Goal: Connect with others: Establish contact or relationships with other users

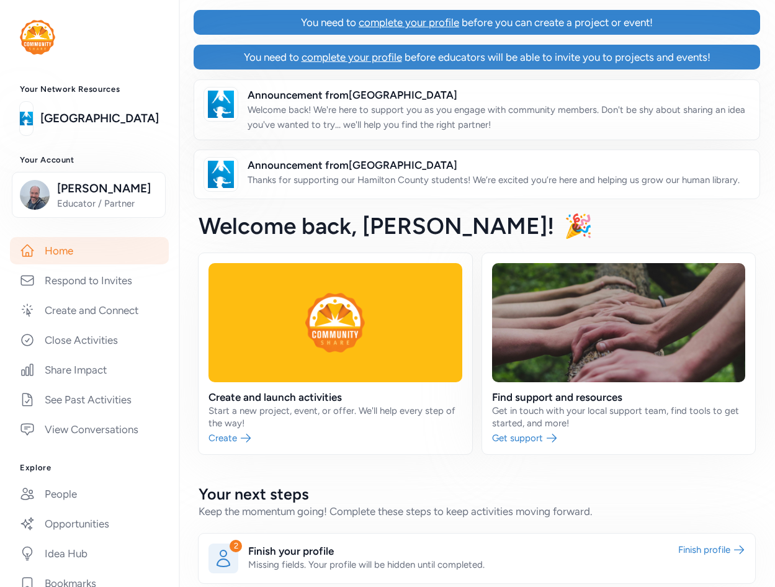
click at [483, 220] on div "Welcome back , Jason! 🎉" at bounding box center [477, 226] width 596 height 55
click at [564, 220] on span "🎉" at bounding box center [578, 225] width 29 height 27
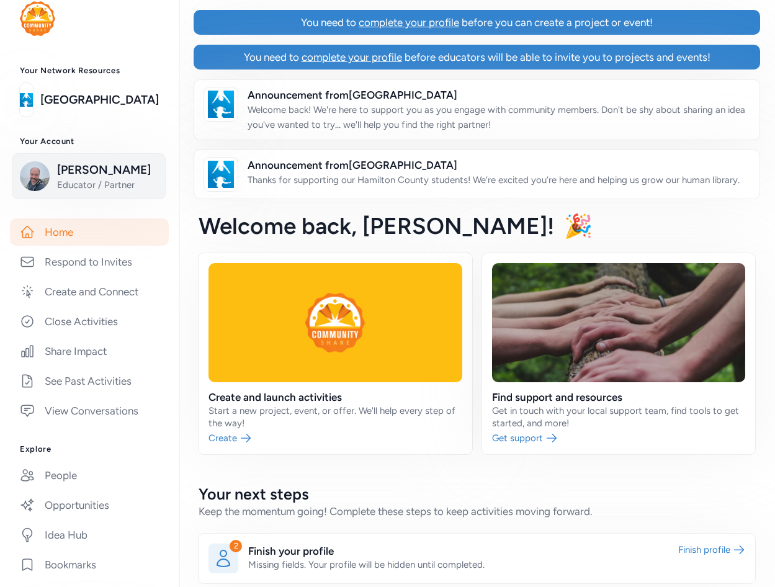
scroll to position [31, 0]
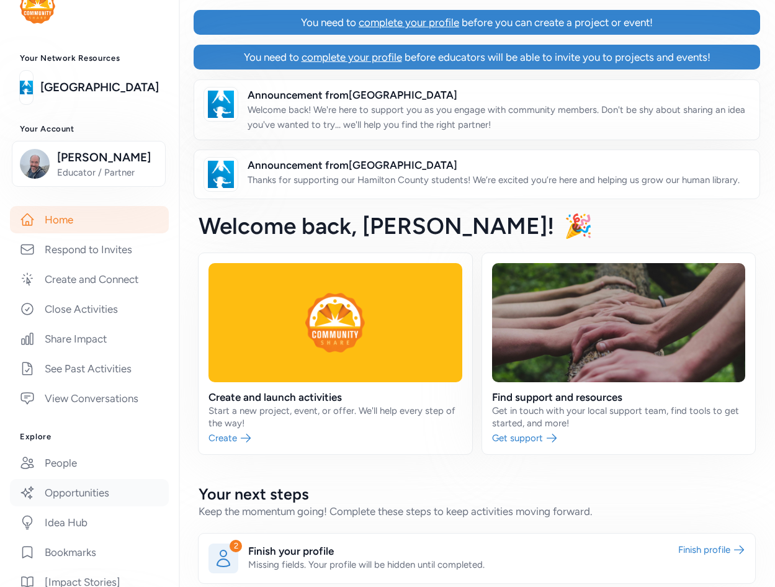
click at [104, 482] on link "Opportunities" at bounding box center [89, 492] width 159 height 27
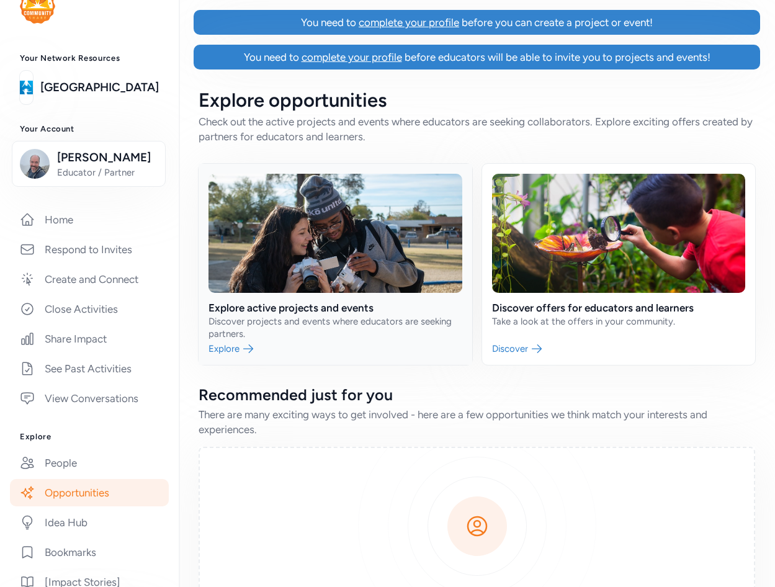
click at [338, 225] on link at bounding box center [336, 264] width 274 height 201
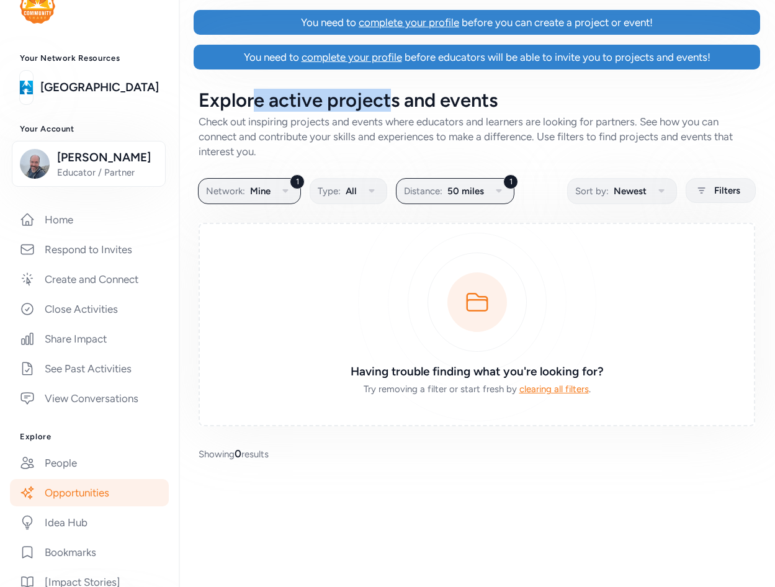
drag, startPoint x: 254, startPoint y: 98, endPoint x: 410, endPoint y: 110, distance: 156.8
click at [409, 109] on div "Explore active projects and events" at bounding box center [477, 100] width 557 height 22
click at [449, 123] on div "Check out inspiring projects and events where educators and learners are lookin…" at bounding box center [477, 136] width 557 height 45
click at [425, 121] on div "Check out inspiring projects and events where educators and learners are lookin…" at bounding box center [477, 136] width 557 height 45
click at [84, 83] on link "[GEOGRAPHIC_DATA]" at bounding box center [99, 87] width 119 height 17
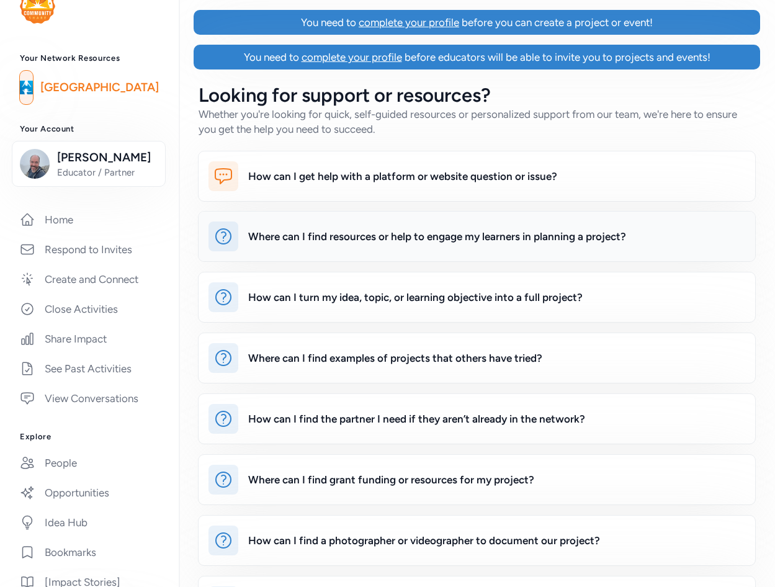
click at [380, 242] on div "Where can I find resources or help to engage my learners in planning a project?" at bounding box center [437, 236] width 378 height 15
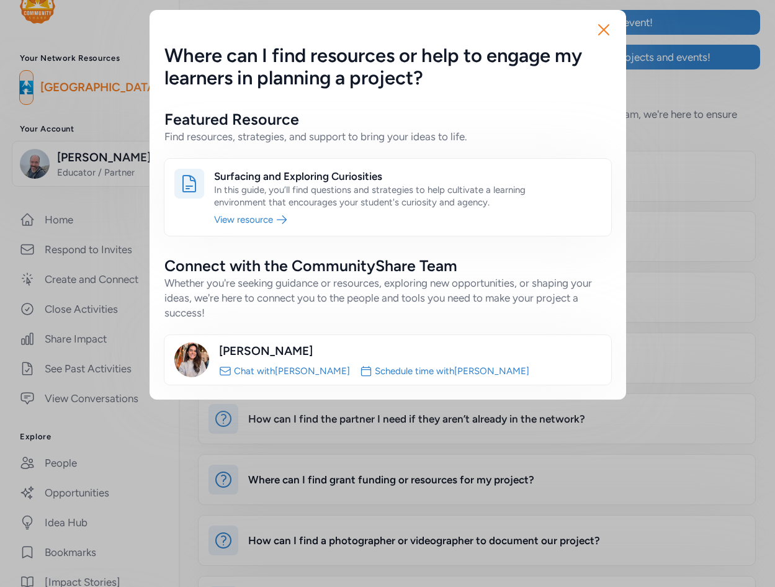
click at [673, 119] on div "Close Where can I find resources or help to engage my learners in planning a pr…" at bounding box center [387, 205] width 775 height 410
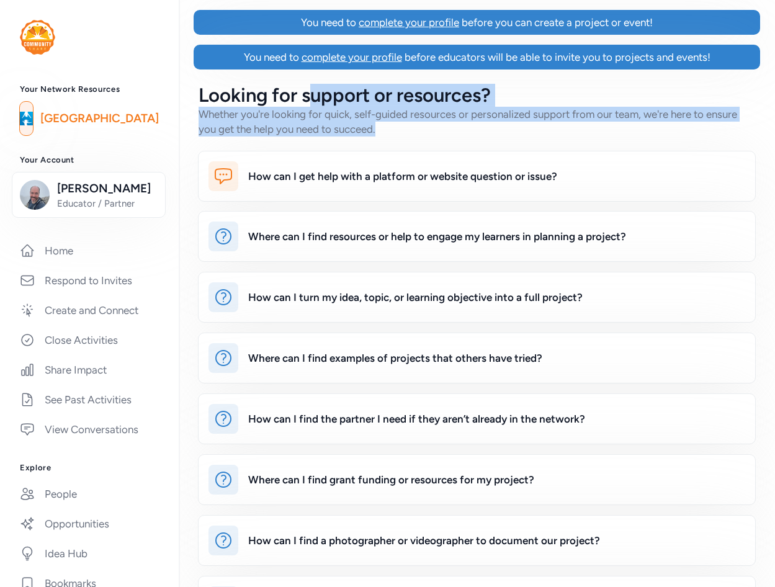
drag, startPoint x: 388, startPoint y: 128, endPoint x: 307, endPoint y: 104, distance: 84.2
click at [307, 104] on div "Looking for support or resources? Whether you're looking for quick, self-guided…" at bounding box center [477, 110] width 557 height 52
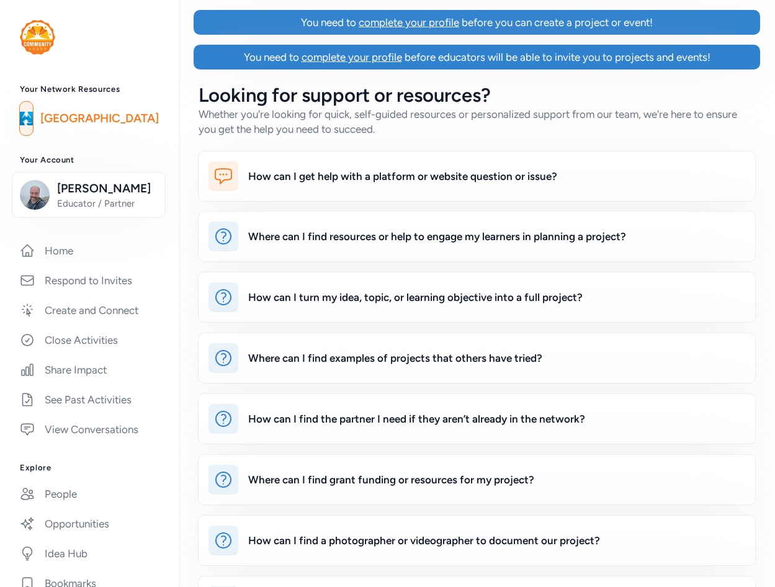
click at [268, 97] on h2 "Looking for support or resources?" at bounding box center [477, 95] width 557 height 22
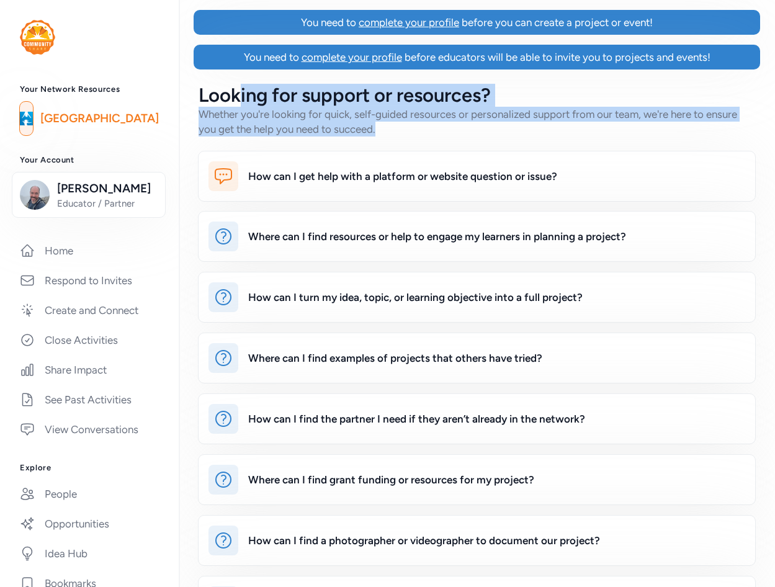
drag, startPoint x: 236, startPoint y: 97, endPoint x: 403, endPoint y: 128, distance: 169.1
click at [403, 128] on div "Looking for support or resources? Whether you're looking for quick, self-guided…" at bounding box center [477, 110] width 557 height 52
click at [387, 128] on div "Whether you're looking for quick, self-guided resources or personalized support…" at bounding box center [477, 122] width 557 height 30
drag, startPoint x: 384, startPoint y: 127, endPoint x: 385, endPoint y: 99, distance: 27.9
click at [385, 99] on div "Looking for support or resources? Whether you're looking for quick, self-guided…" at bounding box center [477, 110] width 557 height 52
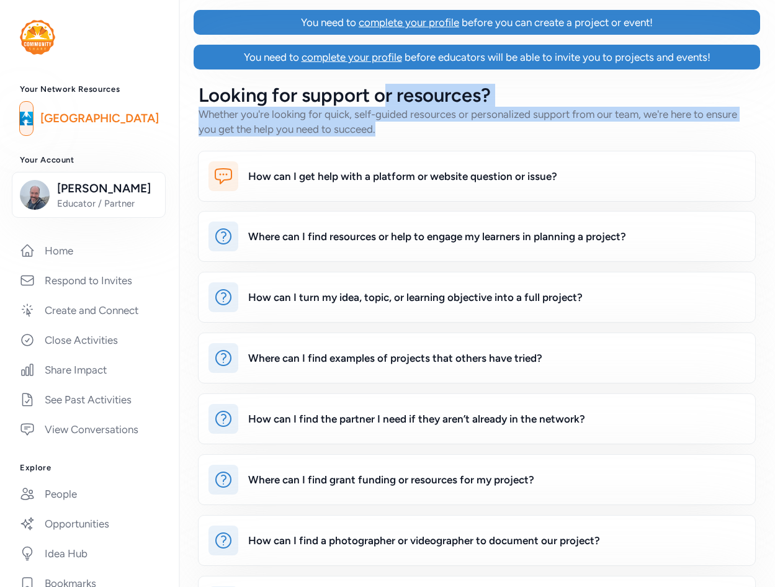
click at [388, 127] on div "Whether you're looking for quick, self-guided resources or personalized support…" at bounding box center [477, 122] width 557 height 30
drag, startPoint x: 393, startPoint y: 130, endPoint x: 326, endPoint y: 102, distance: 72.3
click at [326, 102] on div "Looking for support or resources? Whether you're looking for quick, self-guided…" at bounding box center [477, 110] width 557 height 52
click at [326, 102] on h2 "Looking for support or resources?" at bounding box center [477, 95] width 557 height 22
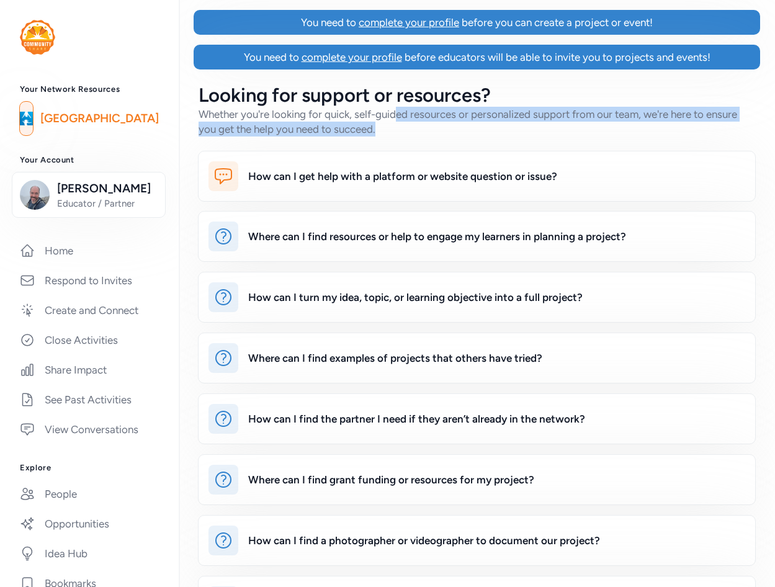
drag, startPoint x: 402, startPoint y: 128, endPoint x: 400, endPoint y: 108, distance: 20.6
click at [400, 108] on div "Whether you're looking for quick, self-guided resources or personalized support…" at bounding box center [477, 122] width 557 height 30
click at [390, 130] on div "Whether you're looking for quick, self-guided resources or personalized support…" at bounding box center [477, 122] width 557 height 30
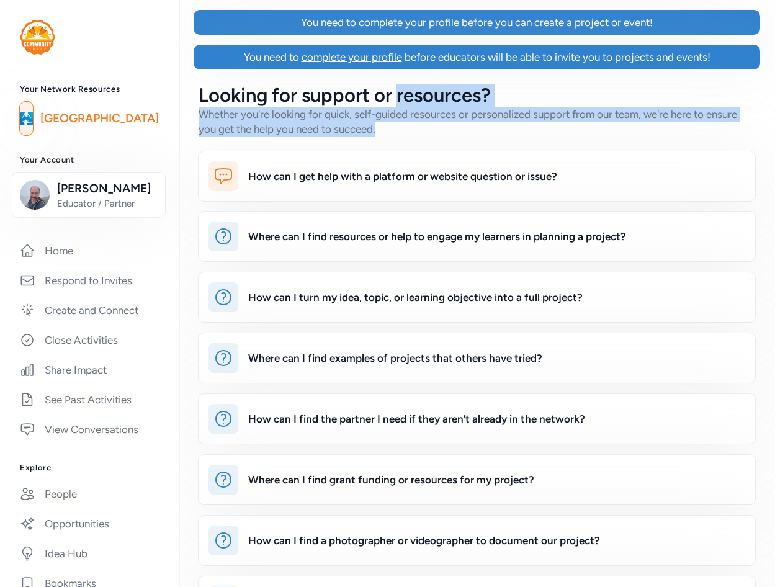
drag, startPoint x: 398, startPoint y: 128, endPoint x: 398, endPoint y: 106, distance: 21.7
click at [398, 107] on div "Whether you're looking for quick, self-guided resources or personalized support…" at bounding box center [477, 122] width 557 height 30
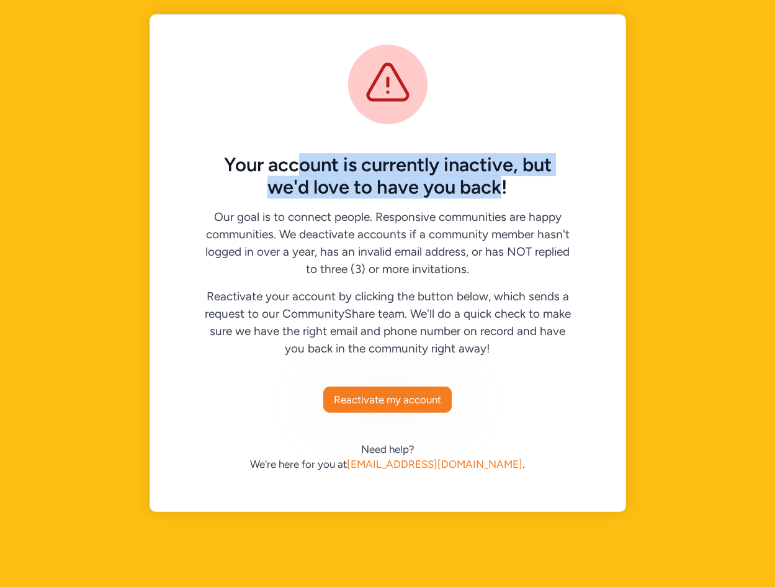
drag, startPoint x: 294, startPoint y: 162, endPoint x: 508, endPoint y: 182, distance: 215.7
click at [507, 182] on h5 "Your account is currently inactive, but we'd love to have you back!" at bounding box center [387, 176] width 357 height 45
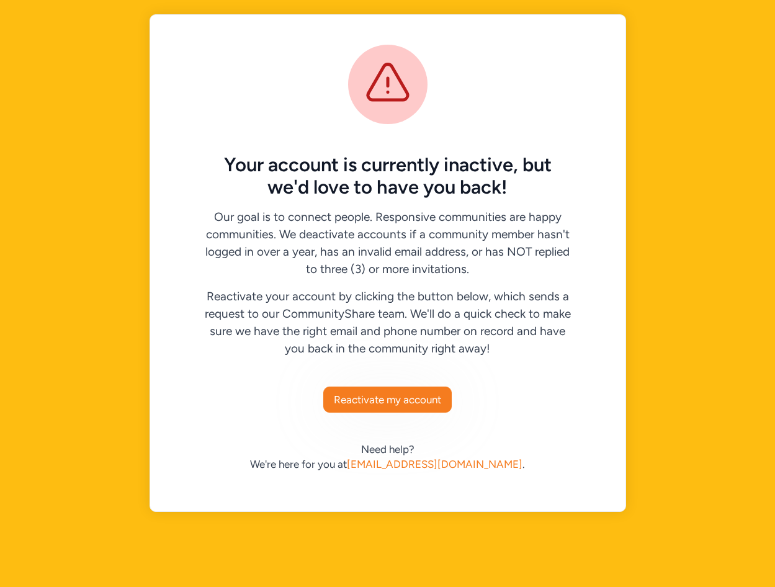
click at [462, 174] on h5 "Your account is currently inactive, but we'd love to have you back!" at bounding box center [387, 176] width 357 height 45
drag, startPoint x: 312, startPoint y: 166, endPoint x: 471, endPoint y: 166, distance: 158.9
click at [462, 166] on h5 "Your account is currently inactive, but we'd love to have you back!" at bounding box center [387, 176] width 357 height 45
click at [336, 233] on div "Our goal is to connect people. Responsive communities are happy communities. We…" at bounding box center [388, 244] width 376 height 70
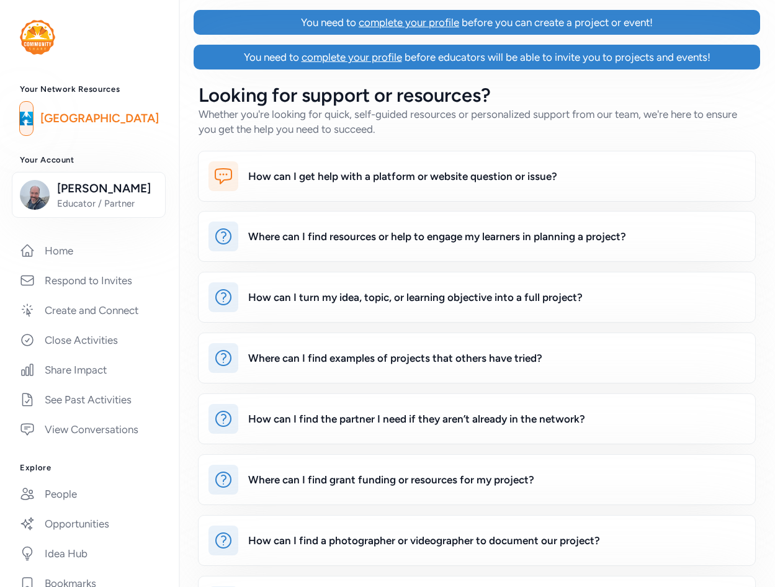
drag, startPoint x: 472, startPoint y: 125, endPoint x: 482, endPoint y: 122, distance: 9.8
click at [482, 122] on div "Whether you're looking for quick, self-guided resources or personalized support…" at bounding box center [477, 122] width 557 height 30
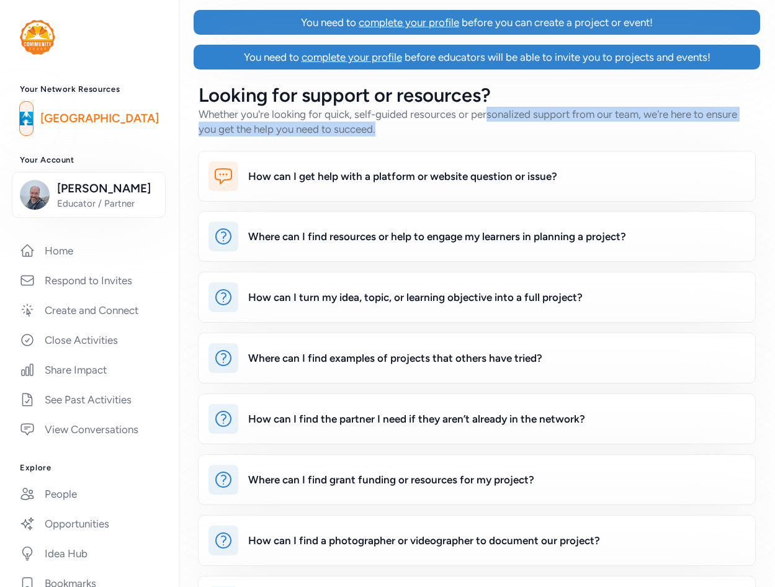
drag, startPoint x: 487, startPoint y: 125, endPoint x: 488, endPoint y: 115, distance: 9.4
click at [488, 115] on div "Whether you're looking for quick, self-guided resources or personalized support…" at bounding box center [477, 122] width 557 height 30
drag, startPoint x: 441, startPoint y: 127, endPoint x: 433, endPoint y: 119, distance: 12.3
click at [433, 119] on div "Whether you're looking for quick, self-guided resources or personalized support…" at bounding box center [477, 122] width 557 height 30
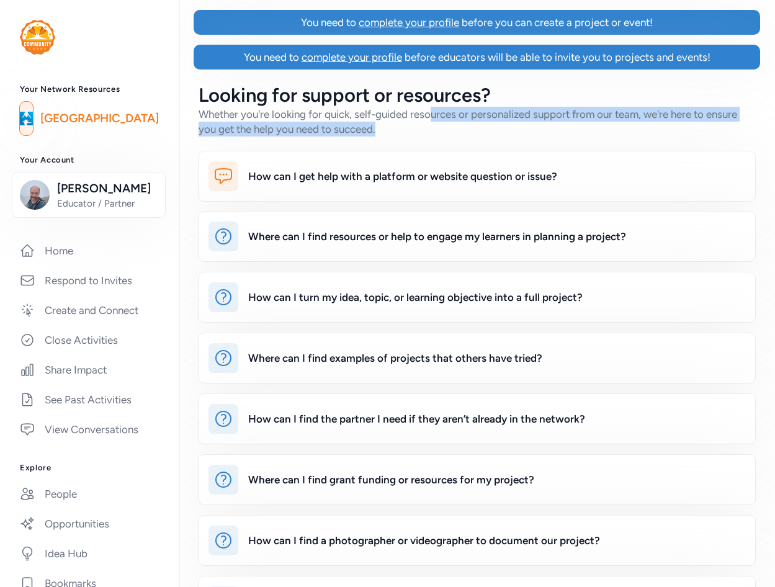
click at [424, 130] on div "Whether you're looking for quick, self-guided resources or personalized support…" at bounding box center [477, 122] width 557 height 30
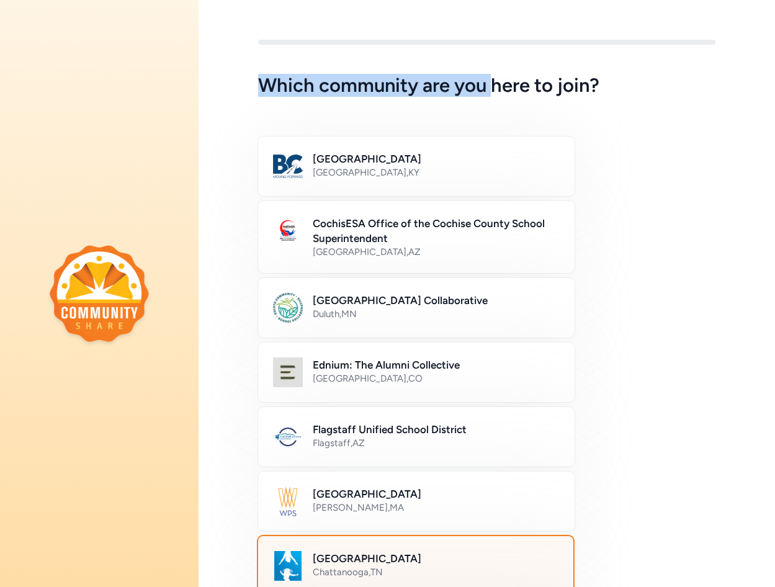
drag, startPoint x: 263, startPoint y: 85, endPoint x: 496, endPoint y: 86, distance: 233.3
click at [494, 86] on h5 "Which community are you here to join?" at bounding box center [486, 85] width 457 height 22
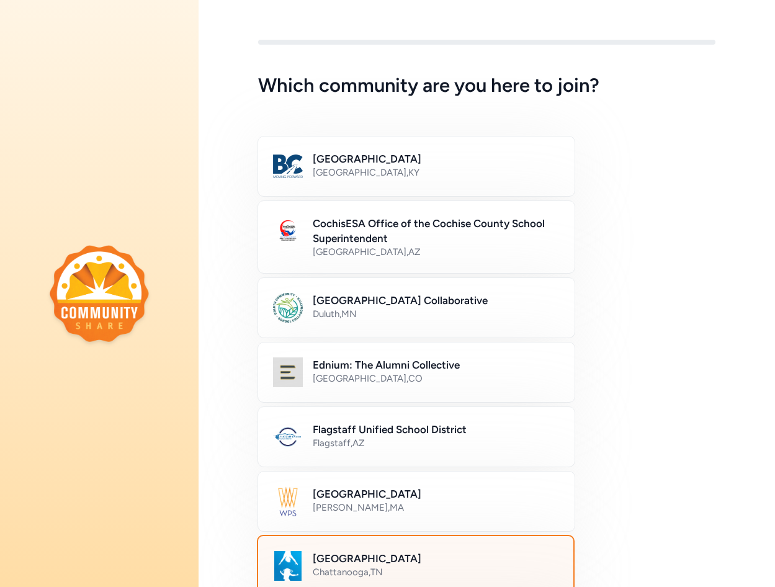
click at [554, 86] on h5 "Which community are you here to join?" at bounding box center [486, 85] width 457 height 22
click at [230, 164] on div "[GEOGRAPHIC_DATA] [GEOGRAPHIC_DATA] , [GEOGRAPHIC_DATA] CochisESA Office of the…" at bounding box center [487, 585] width 577 height 976
click at [632, 207] on div "CochisESA Office of the Cochise County School Superintendent [GEOGRAPHIC_DATA] …" at bounding box center [486, 237] width 457 height 72
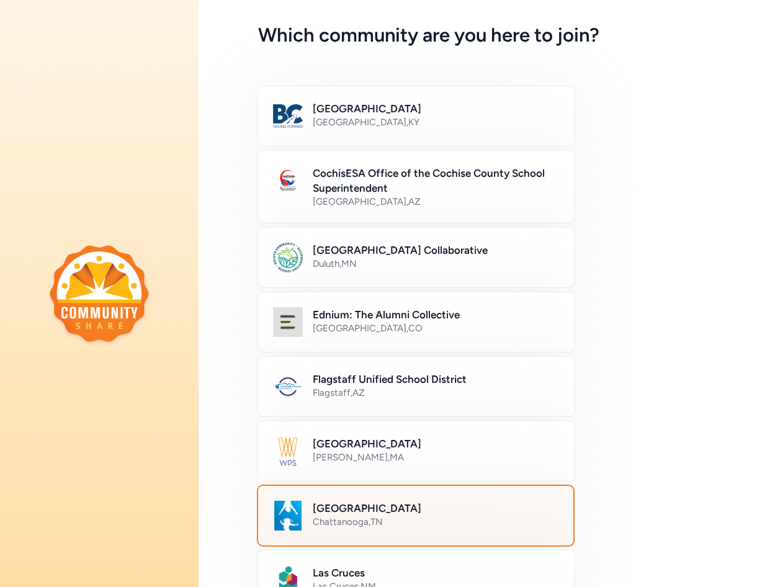
scroll to position [53, 0]
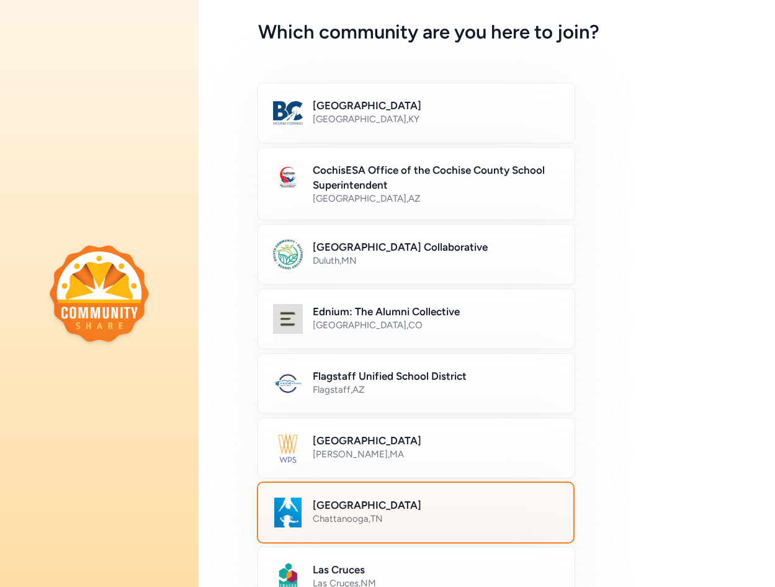
click at [634, 106] on div "Bullitt County Public Schools [GEOGRAPHIC_DATA] , [GEOGRAPHIC_DATA]" at bounding box center [486, 113] width 457 height 60
click at [633, 106] on div "Bullitt County Public Schools [GEOGRAPHIC_DATA] , [GEOGRAPHIC_DATA]" at bounding box center [486, 113] width 457 height 60
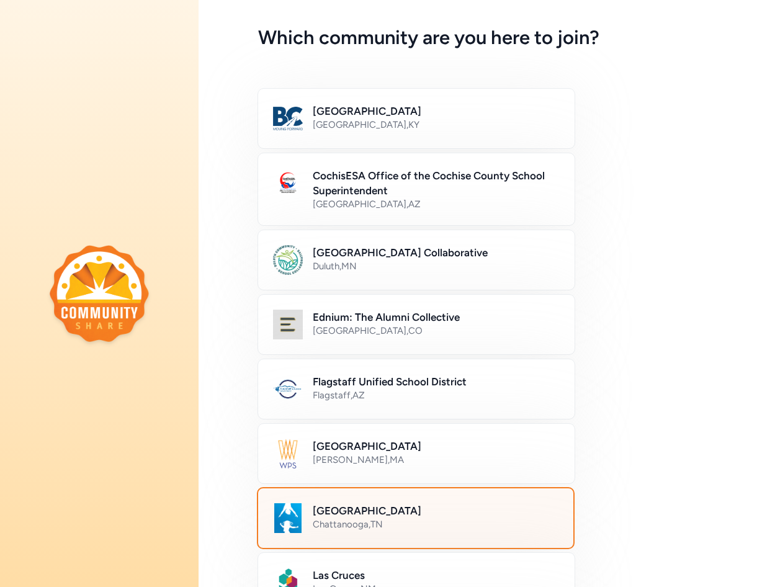
scroll to position [49, 0]
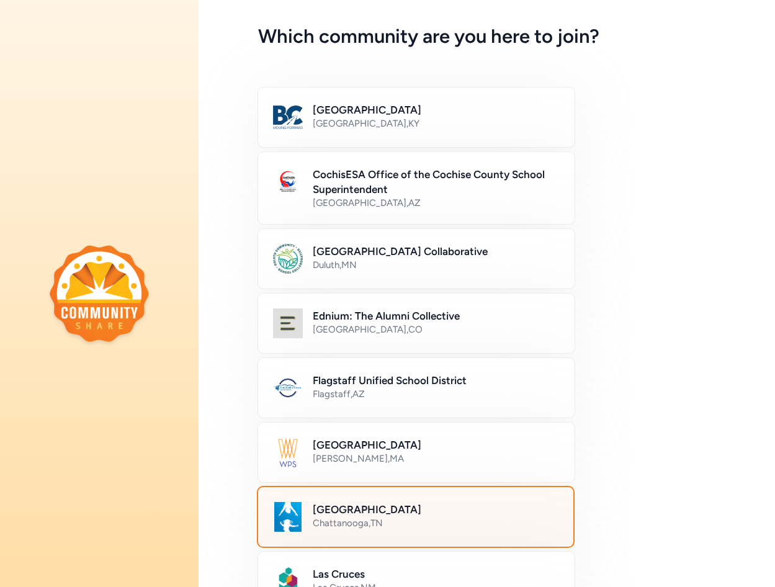
click at [641, 114] on div "Bullitt County Public Schools [GEOGRAPHIC_DATA] , [GEOGRAPHIC_DATA]" at bounding box center [486, 118] width 457 height 60
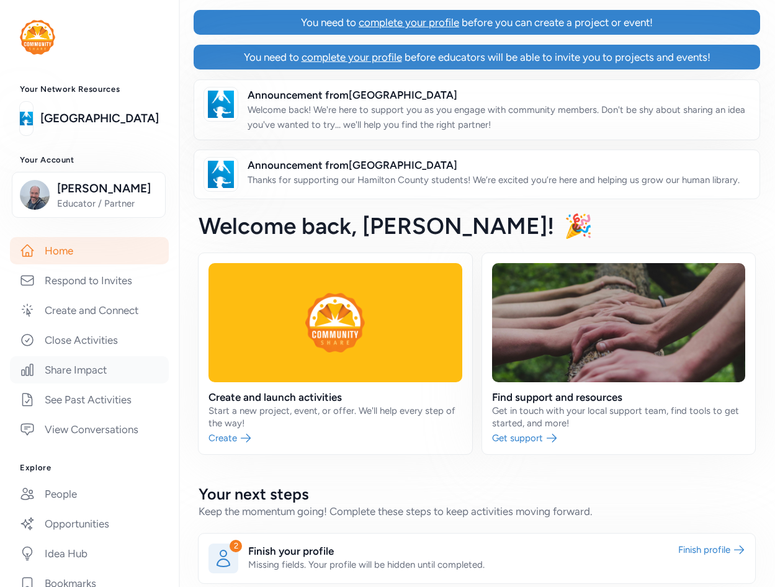
scroll to position [24, 0]
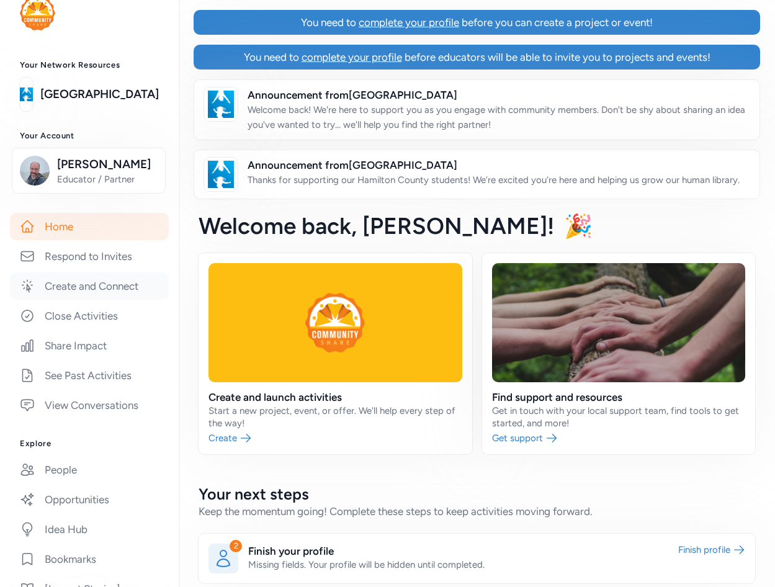
click at [91, 297] on link "Create and Connect" at bounding box center [89, 285] width 159 height 27
